Goal: Task Accomplishment & Management: Manage account settings

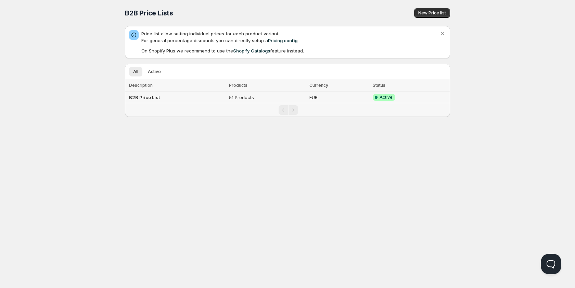
click at [153, 99] on b "B2B Price List" at bounding box center [144, 97] width 31 height 5
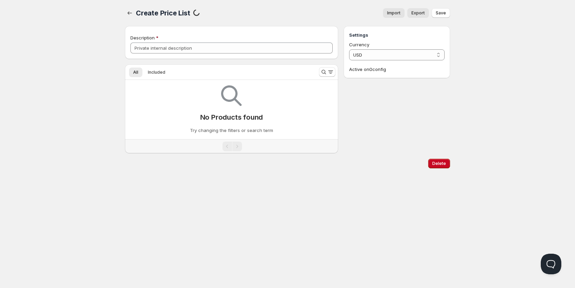
type input "B2B Price List"
select select "EUR"
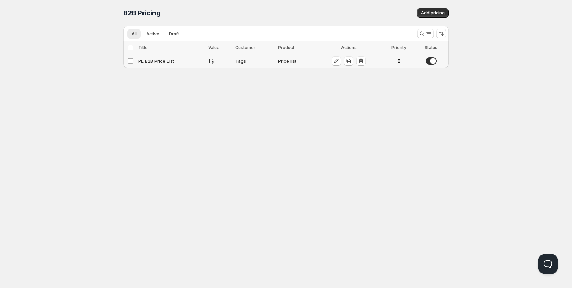
click at [152, 61] on div "PL B2B Price List" at bounding box center [171, 61] width 66 height 7
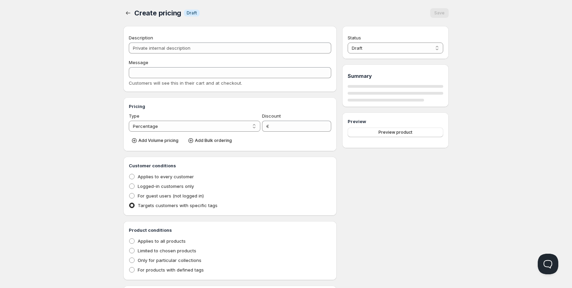
type input "PL B2B Price List"
type input "PL_B2B_PRICE_LIST"
radio input "true"
select select "1"
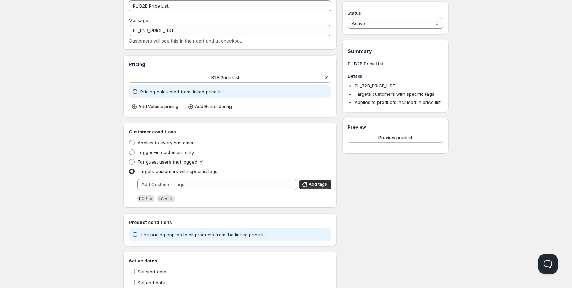
scroll to position [30, 0]
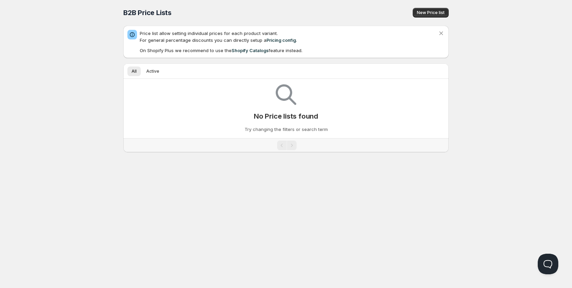
scroll to position [0, 0]
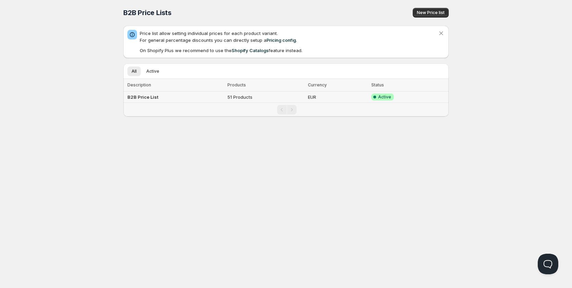
click at [196, 97] on td "B2B Price List" at bounding box center [174, 96] width 102 height 11
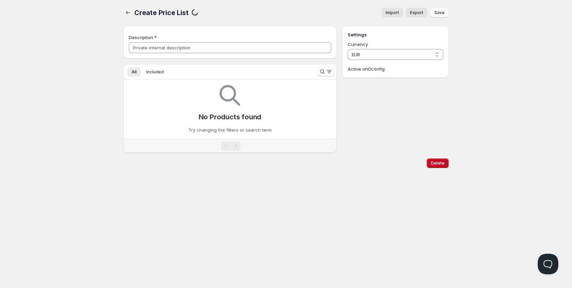
type input "B2B Price List"
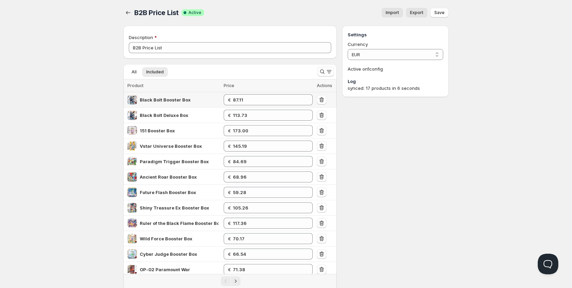
scroll to position [30, 0]
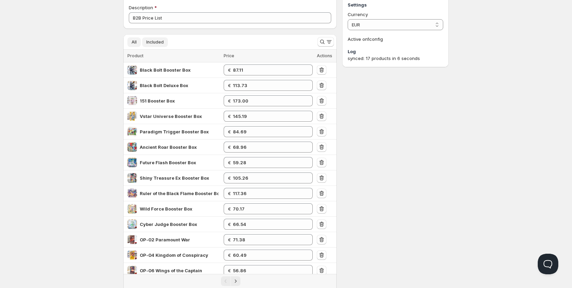
click at [132, 43] on span "All" at bounding box center [133, 41] width 5 height 5
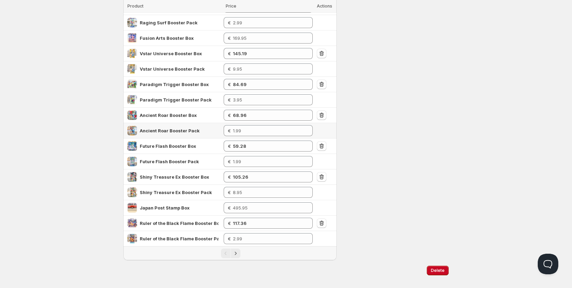
scroll to position [165, 0]
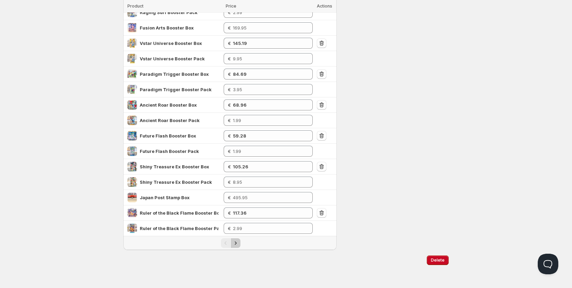
click at [238, 242] on icon "Next" at bounding box center [235, 242] width 7 height 7
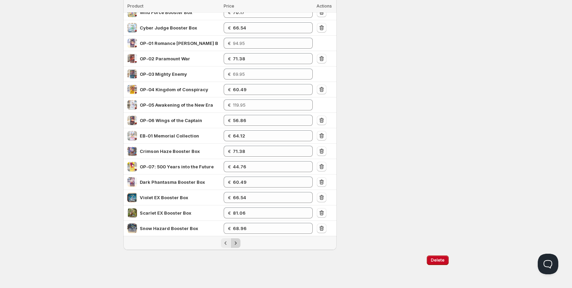
click at [237, 244] on icon "Next" at bounding box center [235, 242] width 7 height 7
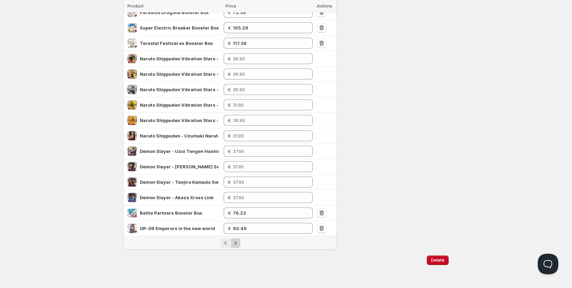
click at [237, 244] on icon "Next" at bounding box center [235, 242] width 7 height 7
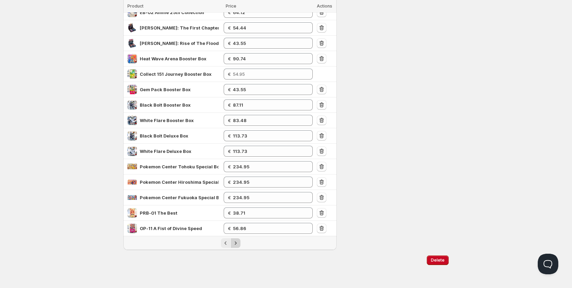
click at [234, 244] on icon "Next" at bounding box center [235, 242] width 7 height 7
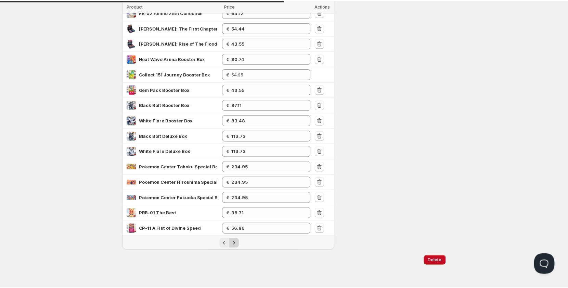
scroll to position [0, 0]
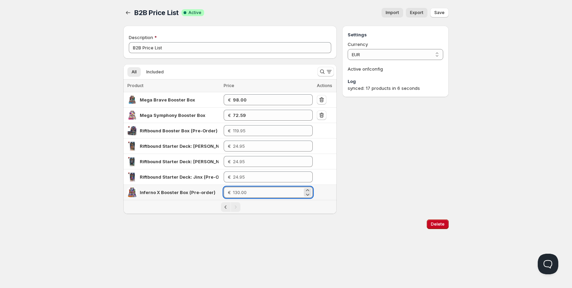
click at [247, 194] on input "number" at bounding box center [268, 192] width 70 height 11
type input "129.46"
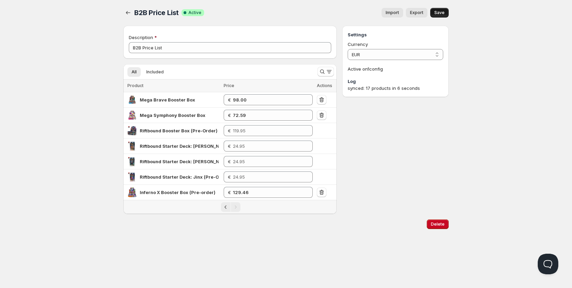
click at [437, 13] on span "Save" at bounding box center [439, 12] width 10 height 5
click at [127, 12] on icon "button" at bounding box center [128, 12] width 7 height 7
